Goal: Download file/media

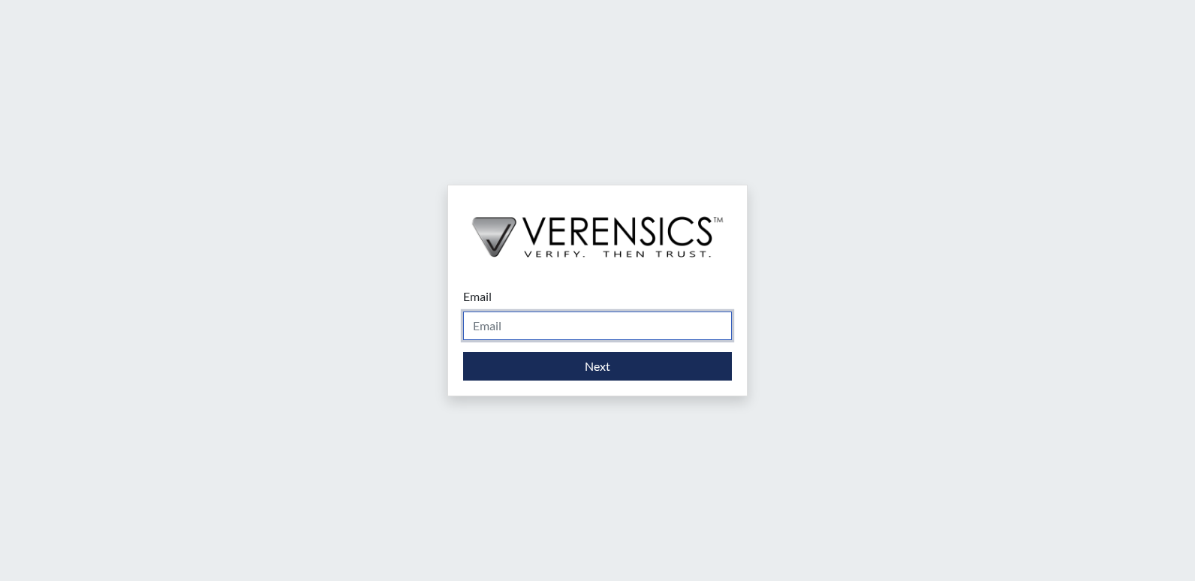
click at [582, 322] on input "Email" at bounding box center [597, 325] width 269 height 29
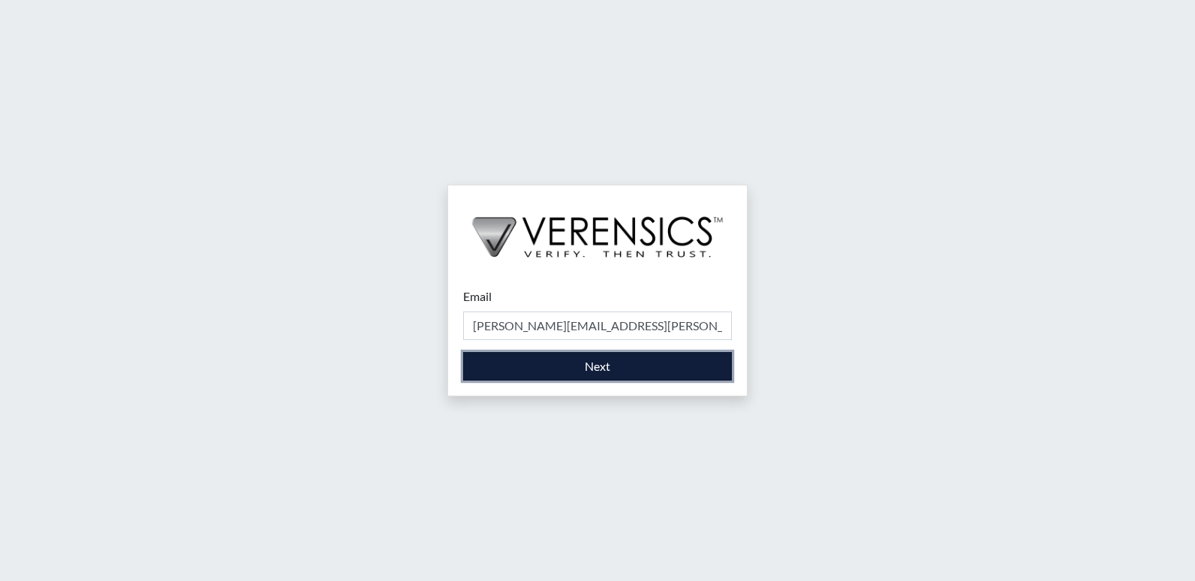
click at [604, 372] on button "Next" at bounding box center [597, 366] width 269 height 29
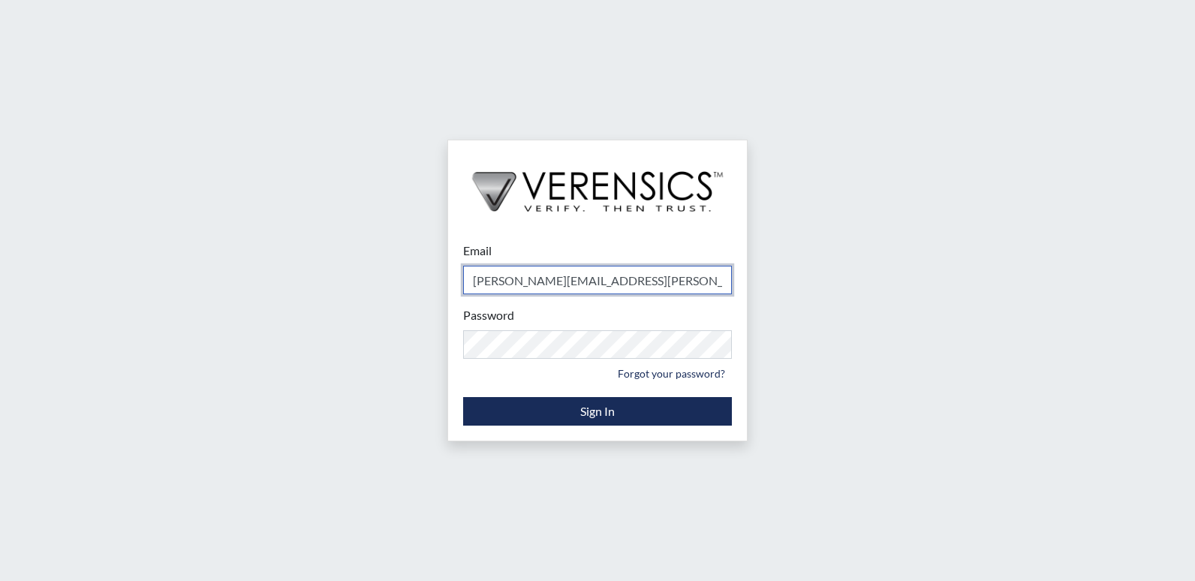
type input "[PERSON_NAME][EMAIL_ADDRESS][PERSON_NAME][DOMAIN_NAME]"
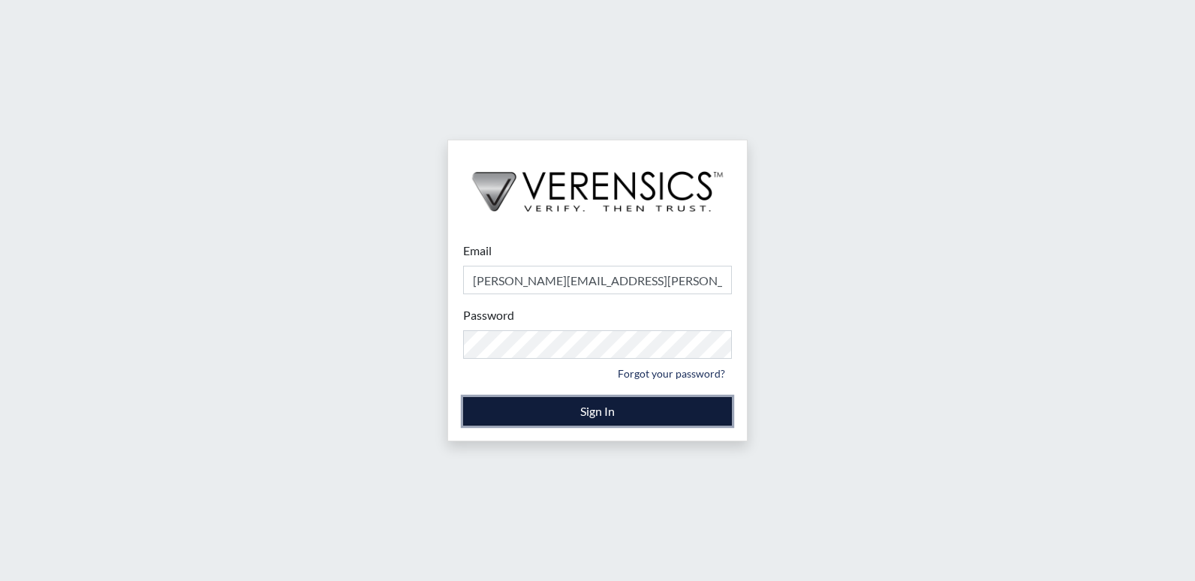
click at [607, 408] on button "Sign In" at bounding box center [597, 411] width 269 height 29
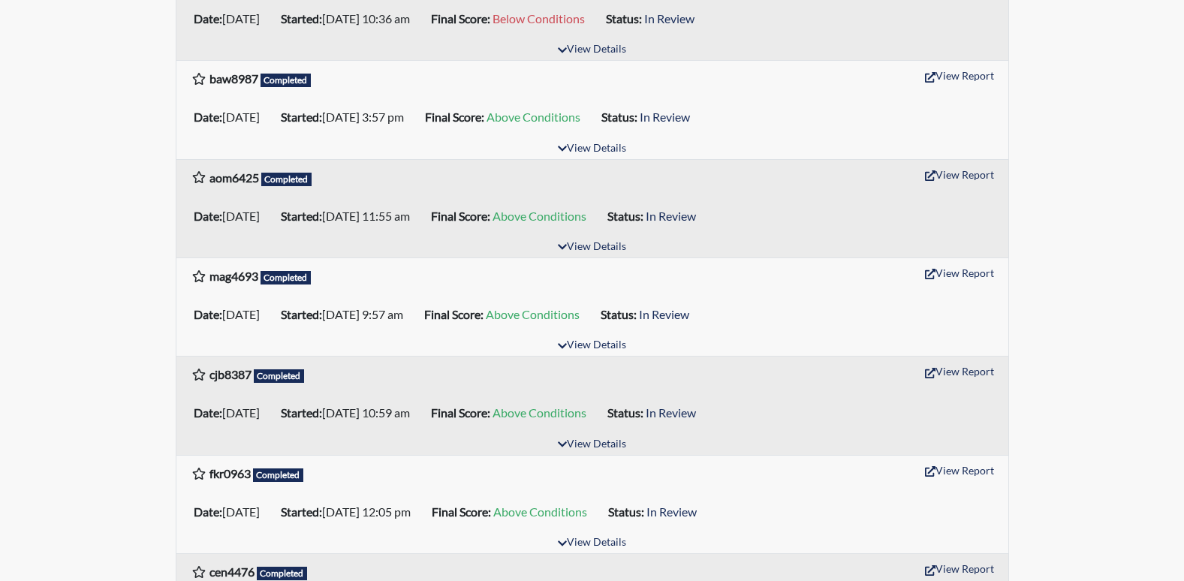
scroll to position [1126, 0]
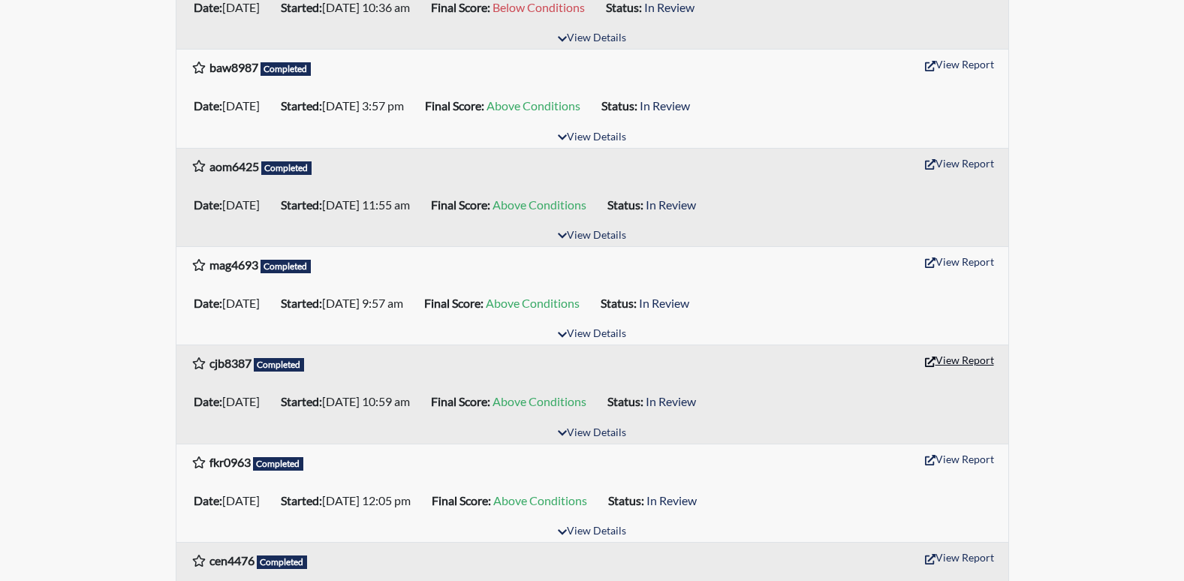
click at [963, 354] on button "View Report" at bounding box center [959, 359] width 83 height 23
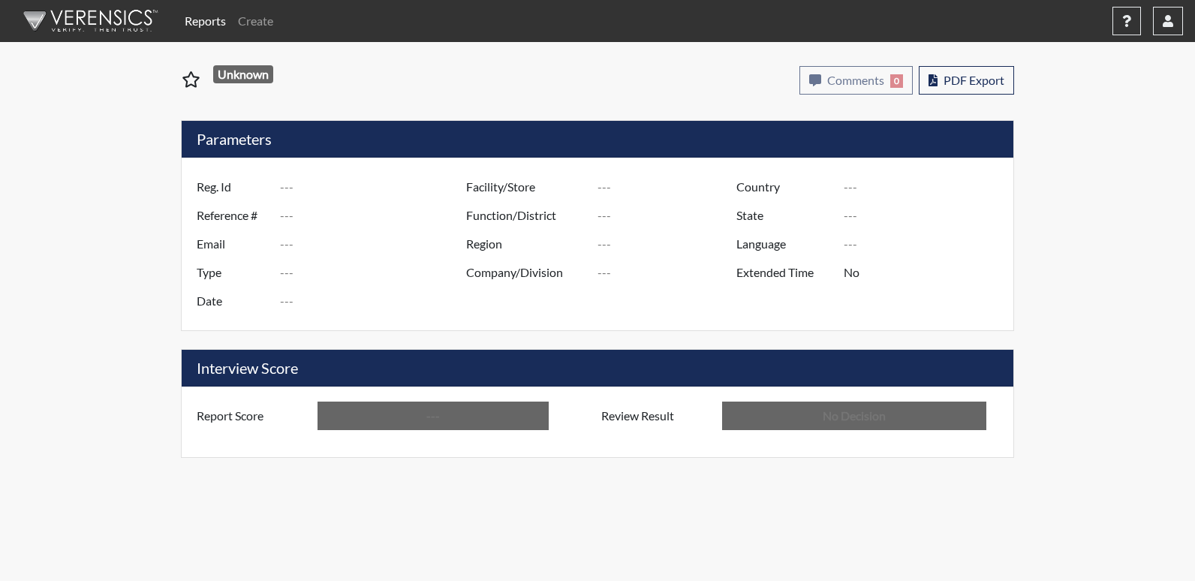
type input "cjb8387"
type input "48424"
type input "---"
type input "Corrections Pre-Employment"
type input "[DATE]"
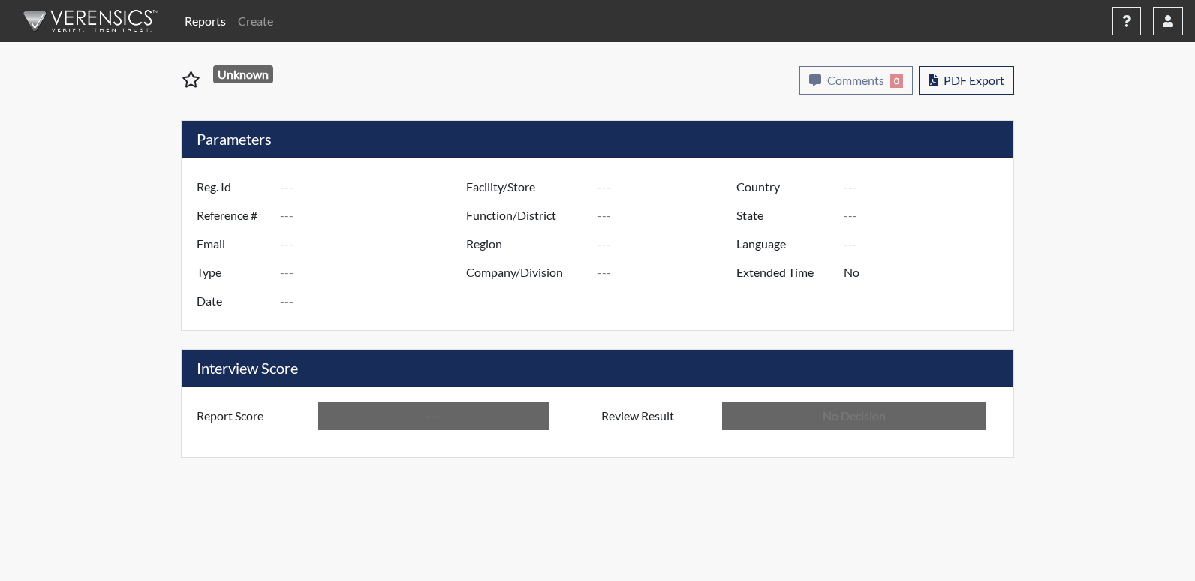
type input "Emanuel PDC"
type input "[GEOGRAPHIC_DATA]"
type input "[US_STATE]"
type input "English"
type input "Above Conditions"
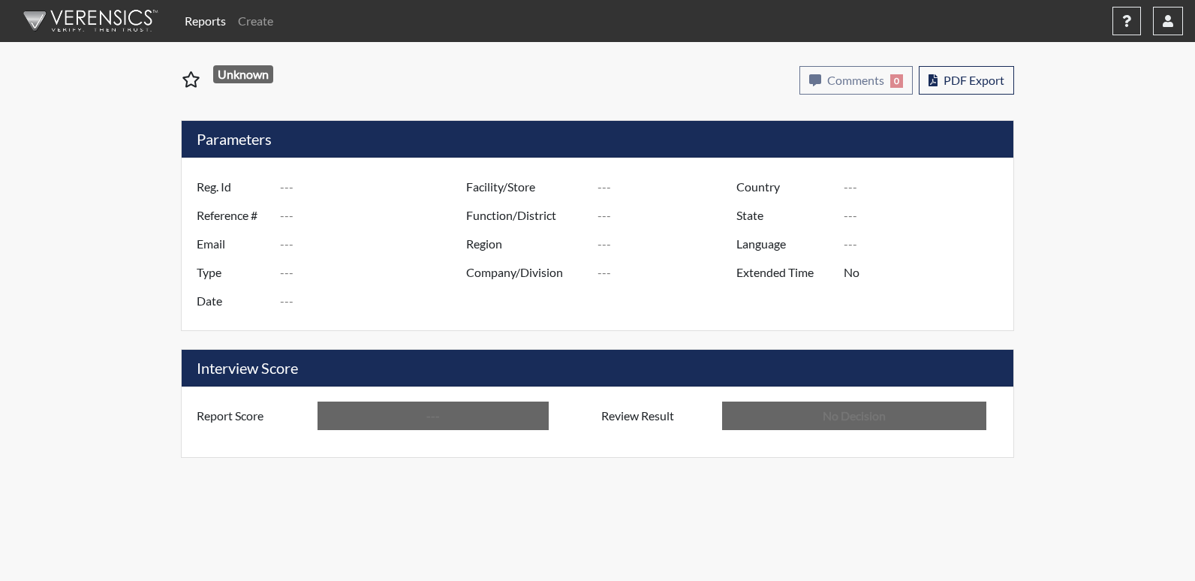
type input "In Review"
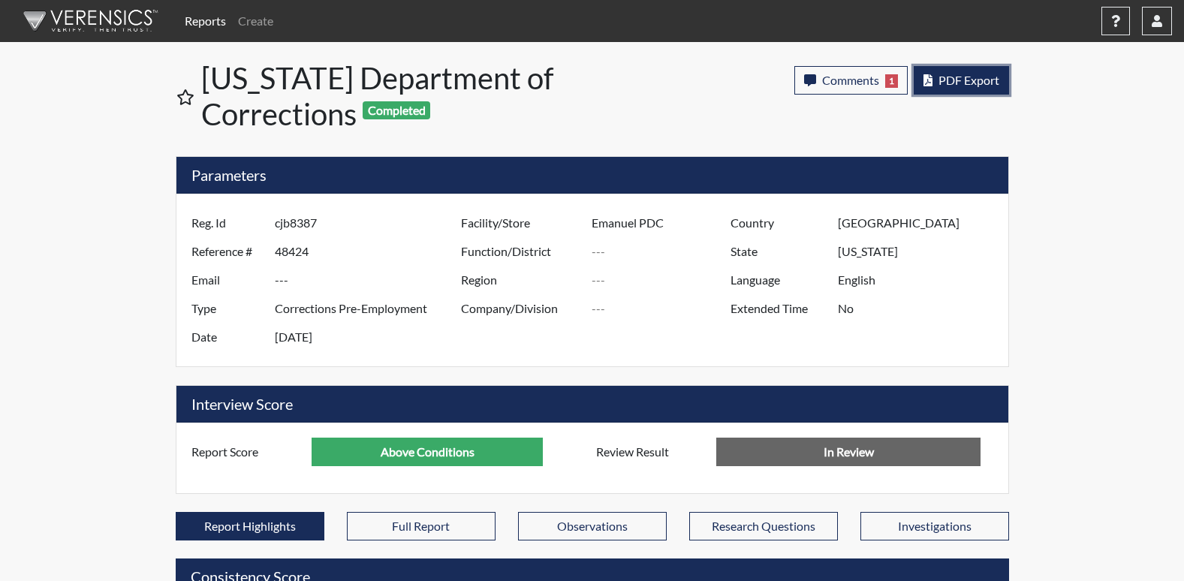
click at [966, 92] on button "PDF Export" at bounding box center [960, 80] width 95 height 29
